Goal: Complete application form: Complete application form

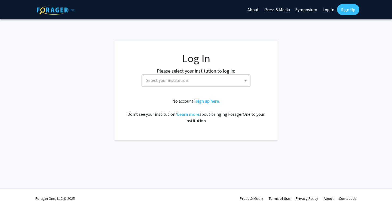
select select
click at [170, 81] on span "Select your institution" at bounding box center [165, 79] width 42 height 5
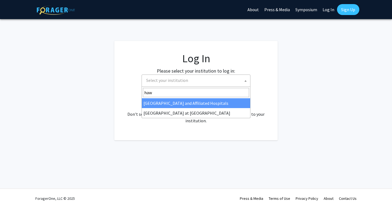
type input "hawa"
select select "18"
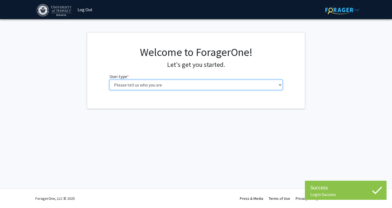
click at [180, 85] on select "Please tell us who you are Undergraduate Student Master's Student Doctoral Cand…" at bounding box center [197, 85] width 174 height 10
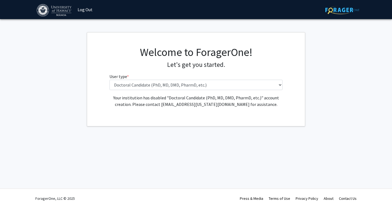
click at [173, 99] on p "Your institution has disabled "Doctoral Candidate (PhD, MD, DMD, PharmD, etc.)"…" at bounding box center [197, 100] width 174 height 13
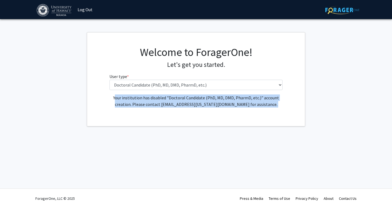
click at [173, 99] on p "Your institution has disabled "Doctoral Candidate (PhD, MD, DMD, PharmD, etc.)"…" at bounding box center [197, 100] width 174 height 13
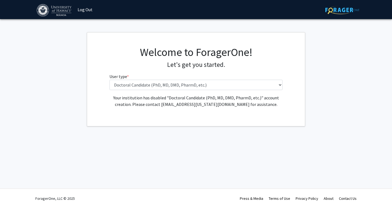
click at [173, 99] on p "Your institution has disabled "Doctoral Candidate (PhD, MD, DMD, PharmD, etc.)"…" at bounding box center [197, 100] width 174 height 13
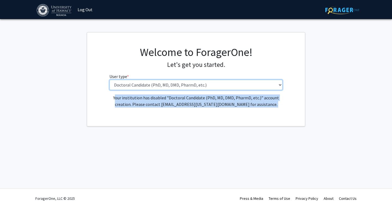
click at [181, 85] on select "Please tell us who you are Undergraduate Student Master's Student Doctoral Cand…" at bounding box center [197, 85] width 174 height 10
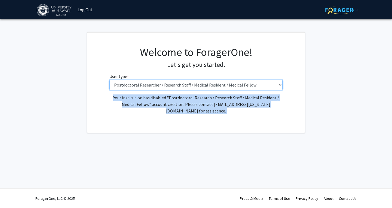
click at [184, 82] on select "Please tell us who you are Undergraduate Student Master's Student Doctoral Cand…" at bounding box center [197, 85] width 174 height 10
select select "3: doc"
